Goal: Transaction & Acquisition: Purchase product/service

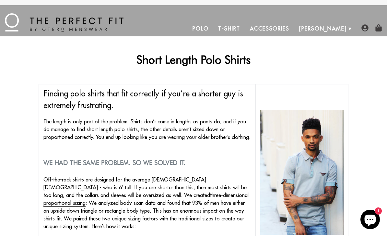
click at [214, 27] on link "Polo" at bounding box center [201, 29] width 26 height 16
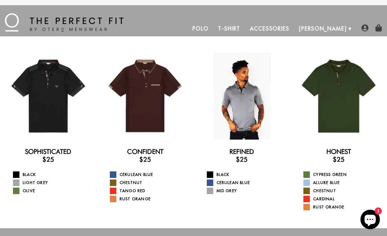
click at [238, 122] on div at bounding box center [242, 96] width 87 height 87
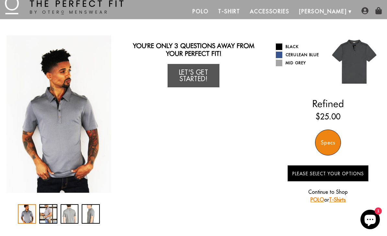
scroll to position [17, 0]
click at [331, 141] on div "Specs" at bounding box center [328, 143] width 26 height 26
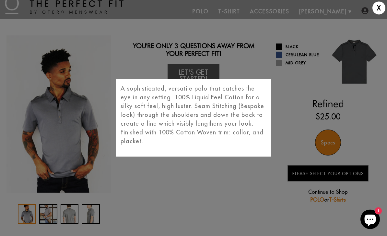
scroll to position [17, 0]
click at [263, 190] on div "X A sophisticated, versatile polo that catches the eye in any setting. 100% Liq…" at bounding box center [193, 118] width 387 height 236
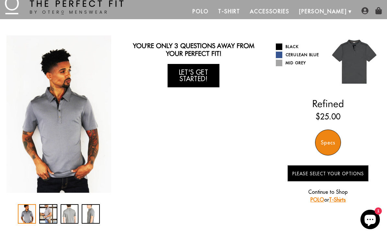
click at [190, 74] on link "Let's Get Started!" at bounding box center [194, 75] width 52 height 23
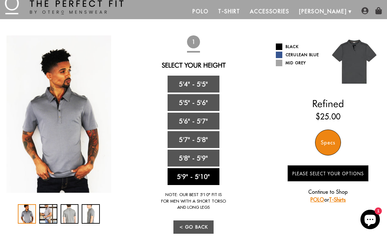
click at [202, 179] on link "5'9" - 5'10"" at bounding box center [194, 176] width 52 height 17
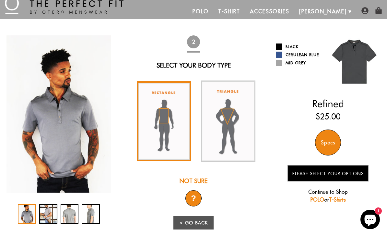
click at [163, 119] on img at bounding box center [164, 121] width 55 height 80
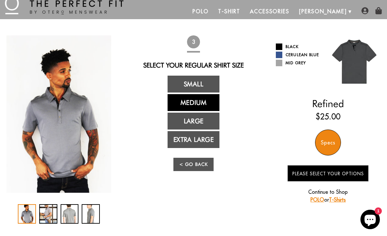
click at [195, 104] on link "Medium" at bounding box center [194, 102] width 52 height 17
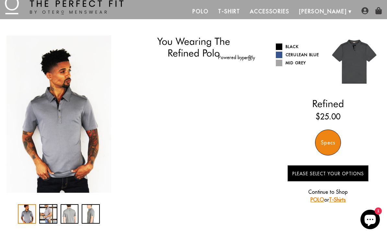
select select "59-510"
select select "M"
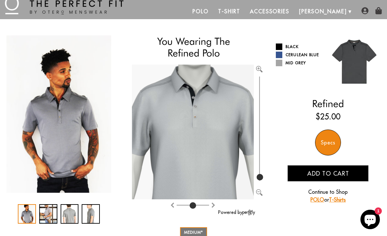
type input "100"
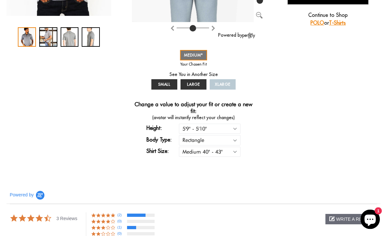
scroll to position [194, 0]
click at [237, 152] on select "Small 36" - 39" Medium 40" - 43" Large 44" - 47" Extra Large 48" - 50"" at bounding box center [210, 152] width 62 height 10
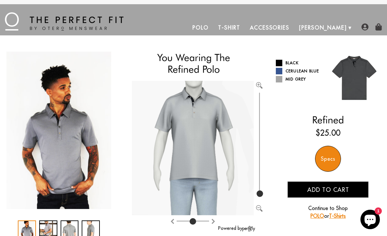
scroll to position [0, 0]
